Goal: Transaction & Acquisition: Purchase product/service

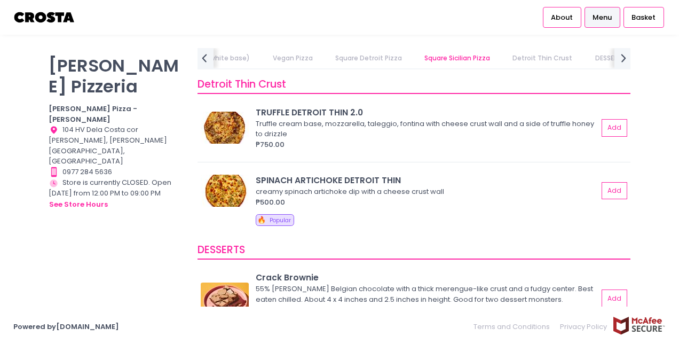
scroll to position [1922, 0]
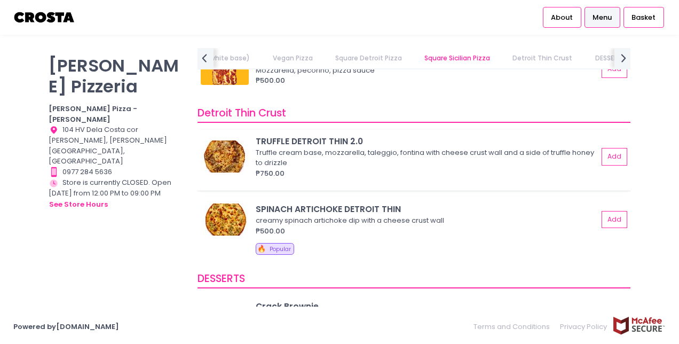
click at [227, 161] on img at bounding box center [225, 156] width 48 height 32
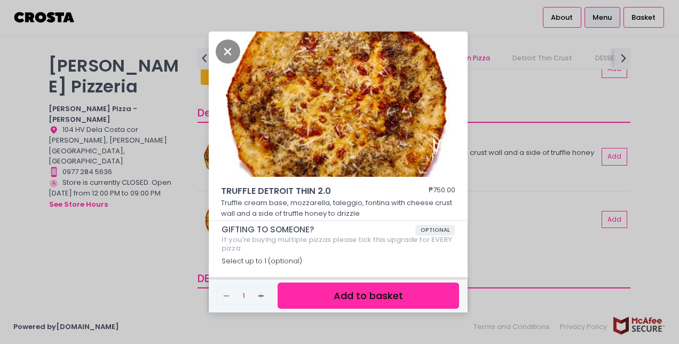
click at [130, 245] on div "TRUFFLE DETROIT THIN 2.0 ₱750.00 Truffle cream base, mozzarella, taleggio, font…" at bounding box center [339, 172] width 679 height 344
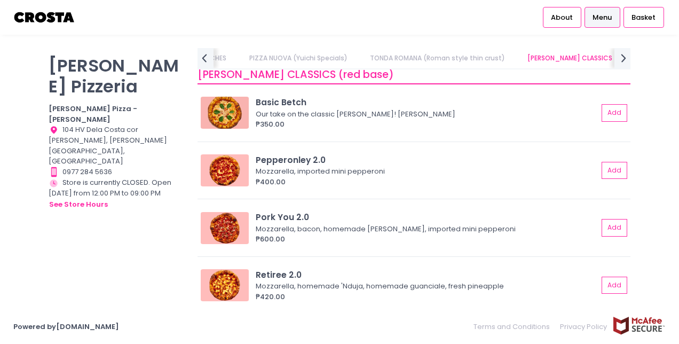
scroll to position [0, 175]
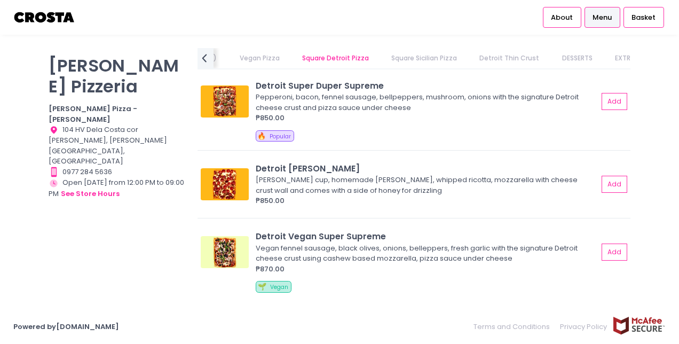
scroll to position [1314, 0]
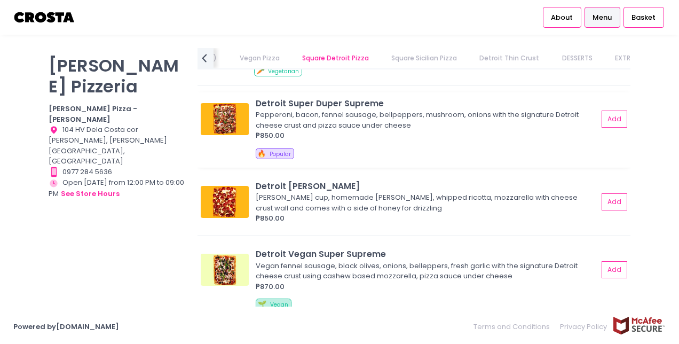
click at [300, 146] on div "Detroit Super Duper Supreme Pepperoni, bacon, fennel sausage, bellpeppers, mush…" at bounding box center [414, 129] width 433 height 75
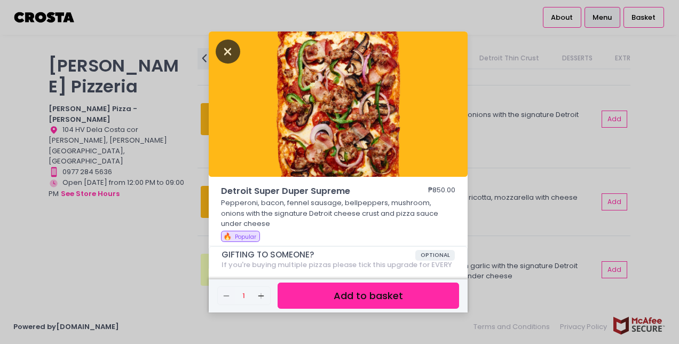
click at [228, 54] on icon "Close" at bounding box center [228, 52] width 25 height 24
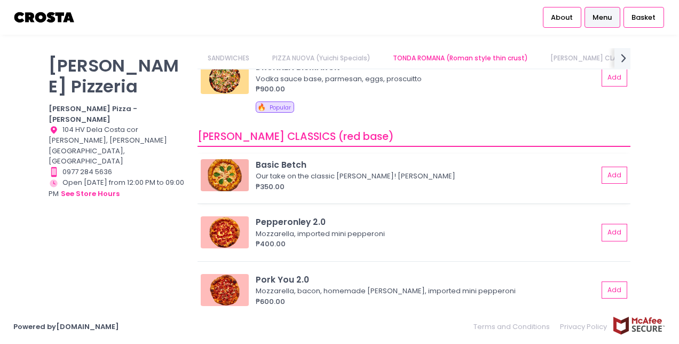
scroll to position [353, 0]
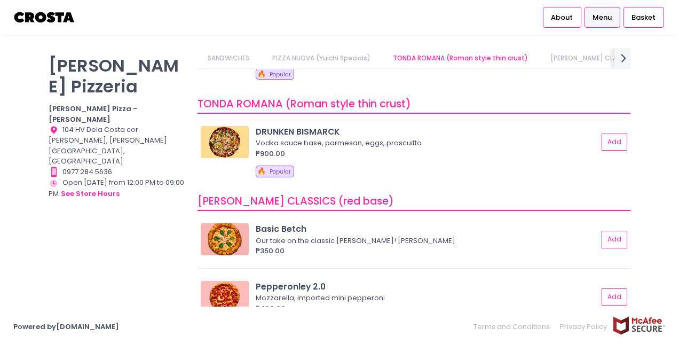
click at [225, 139] on img at bounding box center [225, 142] width 48 height 32
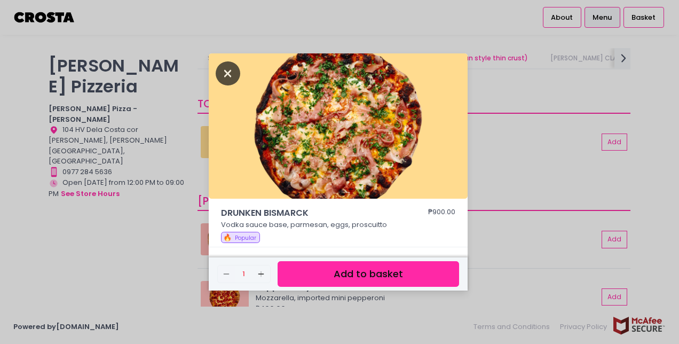
click at [224, 67] on icon "Close" at bounding box center [228, 73] width 25 height 24
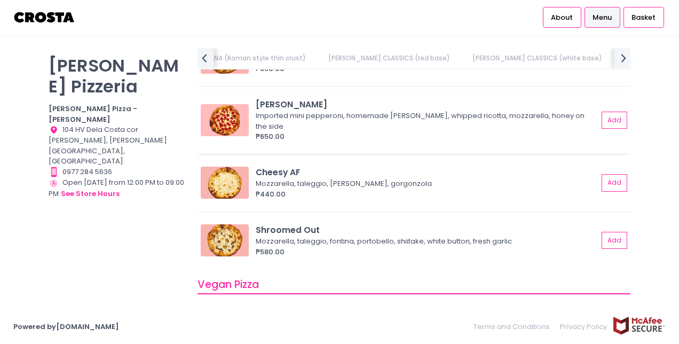
scroll to position [781, 0]
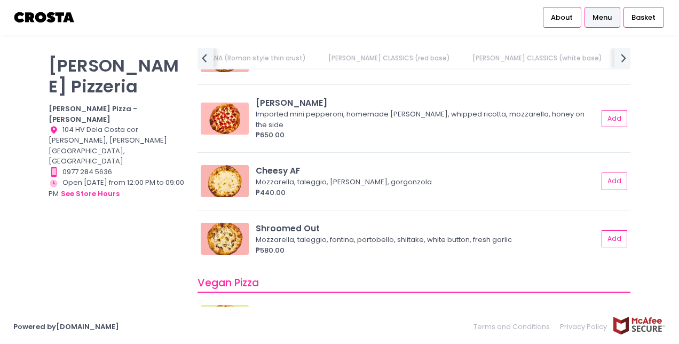
click at [182, 218] on div "Crosta Pizzeria Crosta Pizza - Salcedo Location Created with Sketch. 104 HV Del…" at bounding box center [116, 166] width 149 height 237
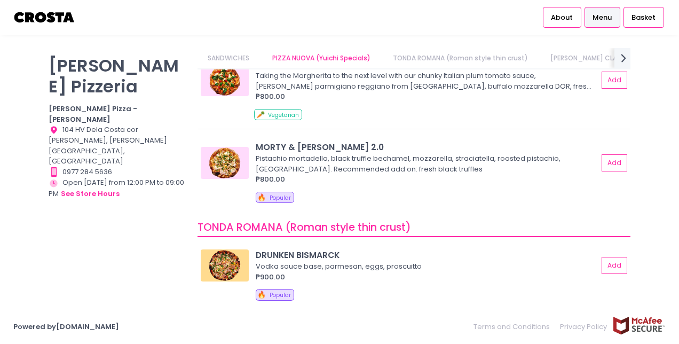
scroll to position [214, 0]
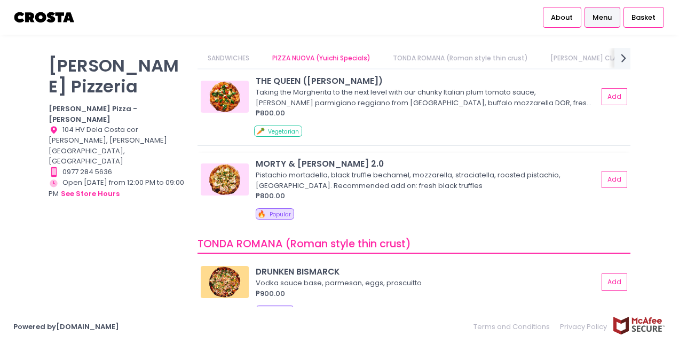
click at [222, 163] on img at bounding box center [225, 179] width 48 height 32
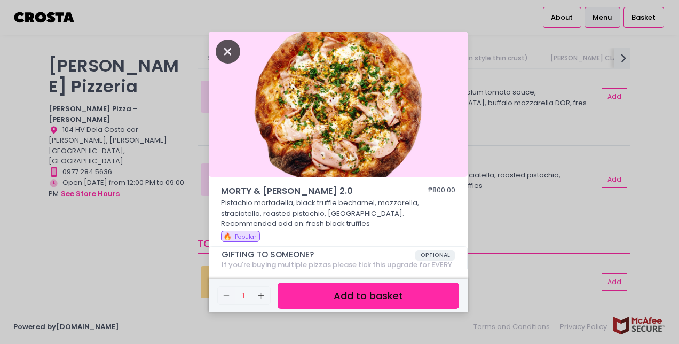
click at [231, 48] on icon "Close" at bounding box center [228, 52] width 25 height 24
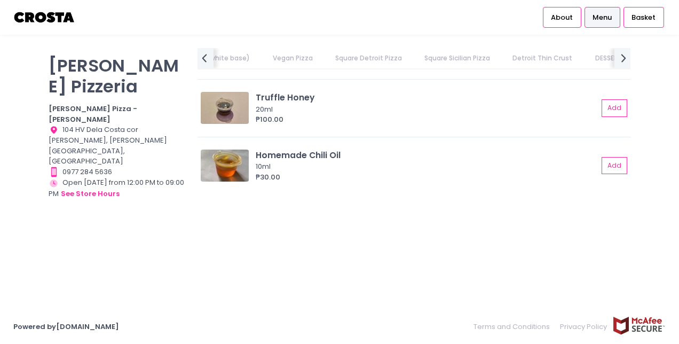
scroll to position [0, 0]
